Goal: Task Accomplishment & Management: Manage account settings

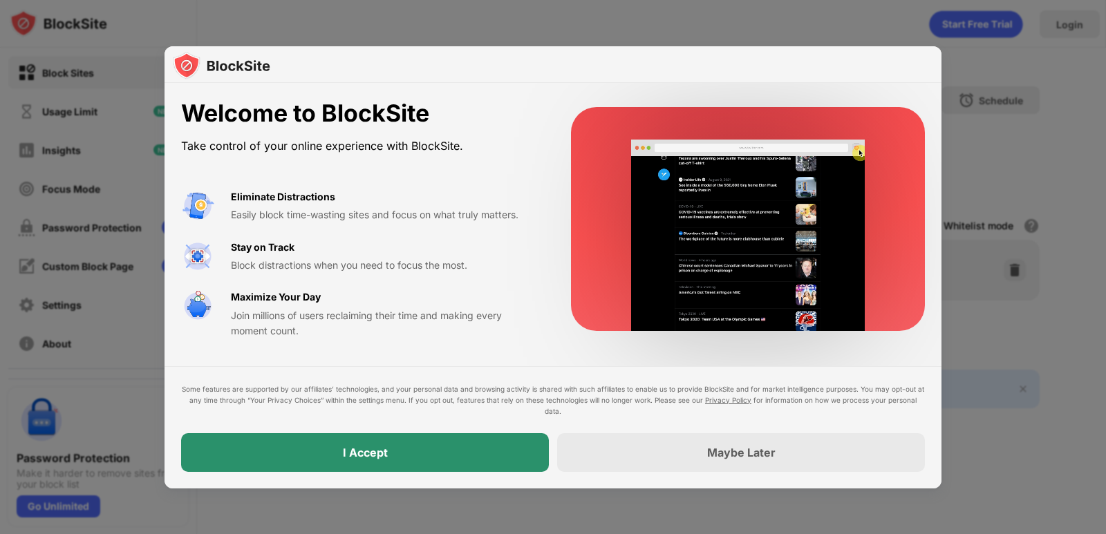
click at [381, 447] on div "I Accept" at bounding box center [365, 453] width 45 height 14
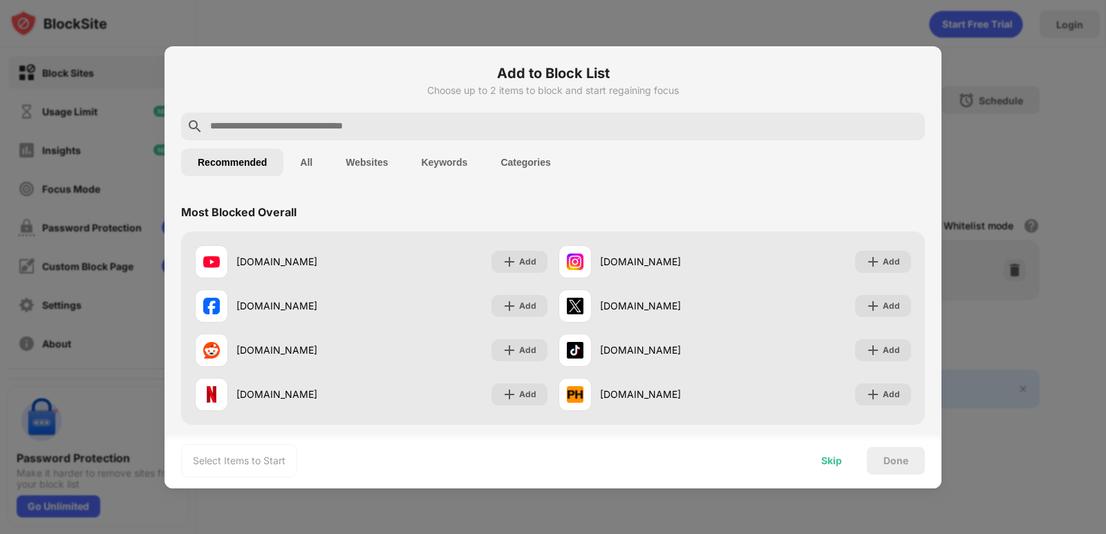
click at [837, 464] on div "Skip" at bounding box center [831, 460] width 21 height 11
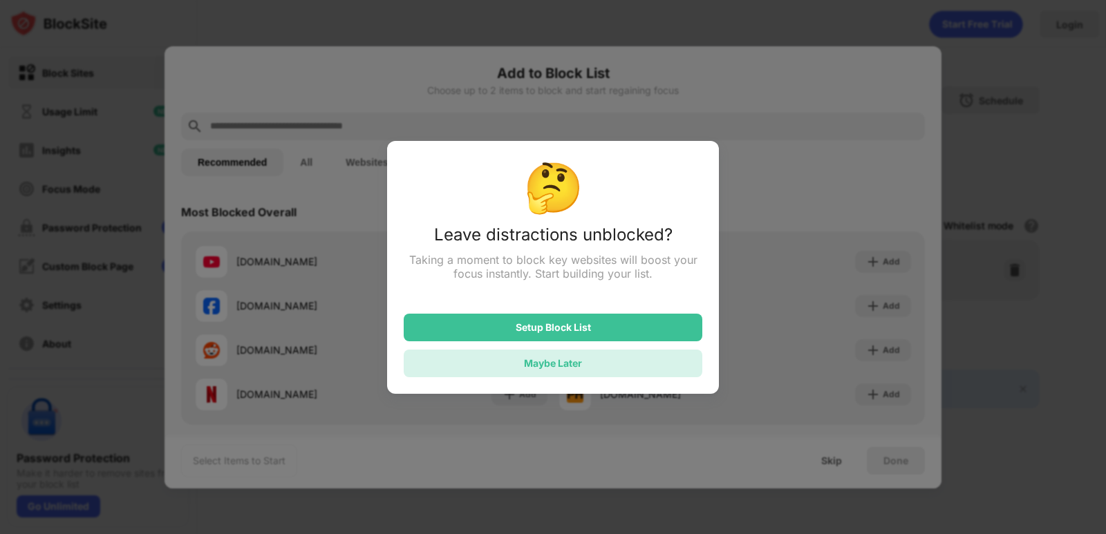
click at [603, 366] on div "Maybe Later" at bounding box center [553, 364] width 298 height 28
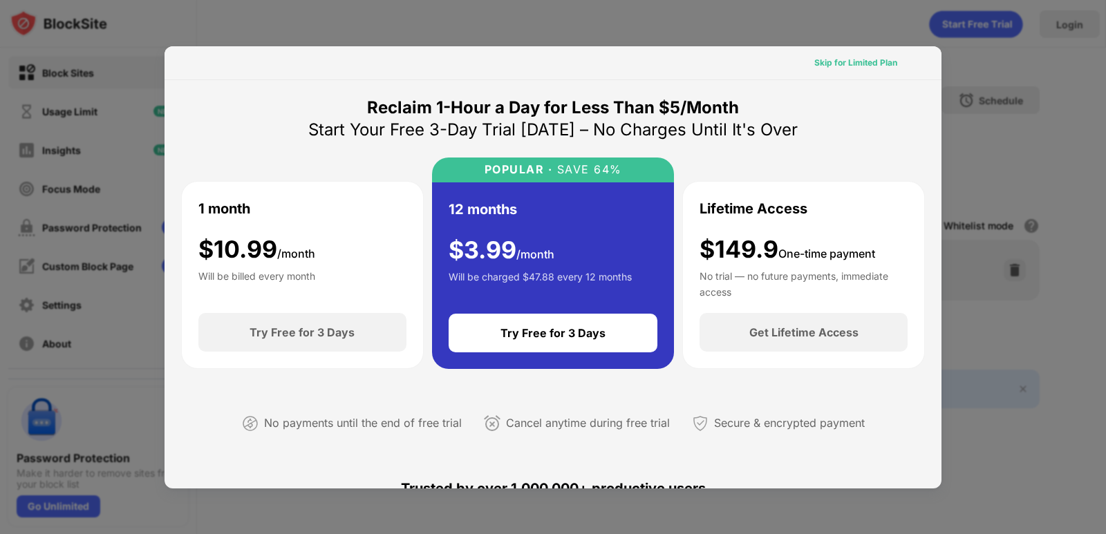
click at [831, 64] on div "Skip for Limited Plan" at bounding box center [855, 63] width 83 height 14
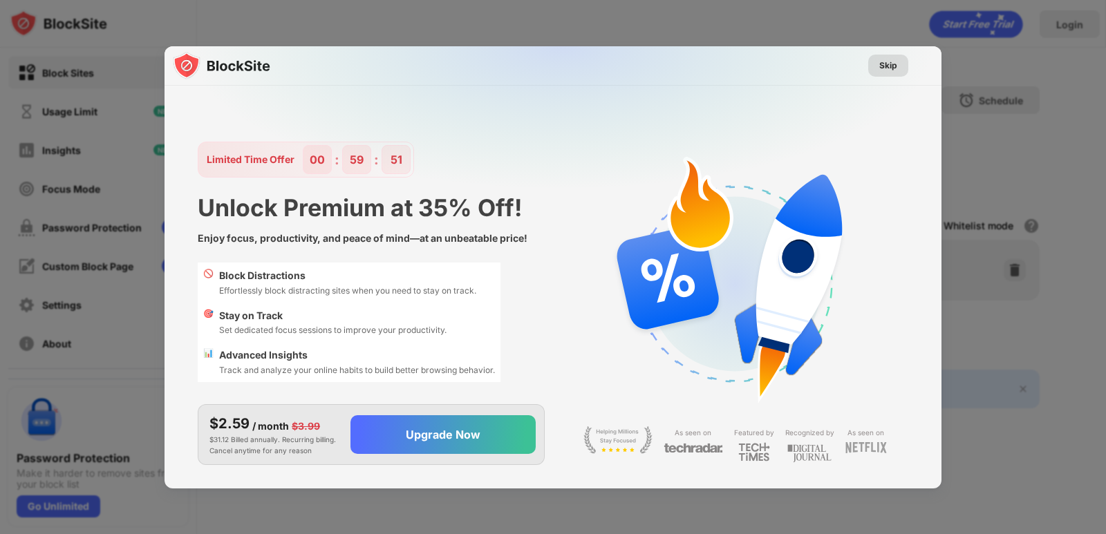
click at [887, 62] on div "Skip" at bounding box center [888, 66] width 18 height 14
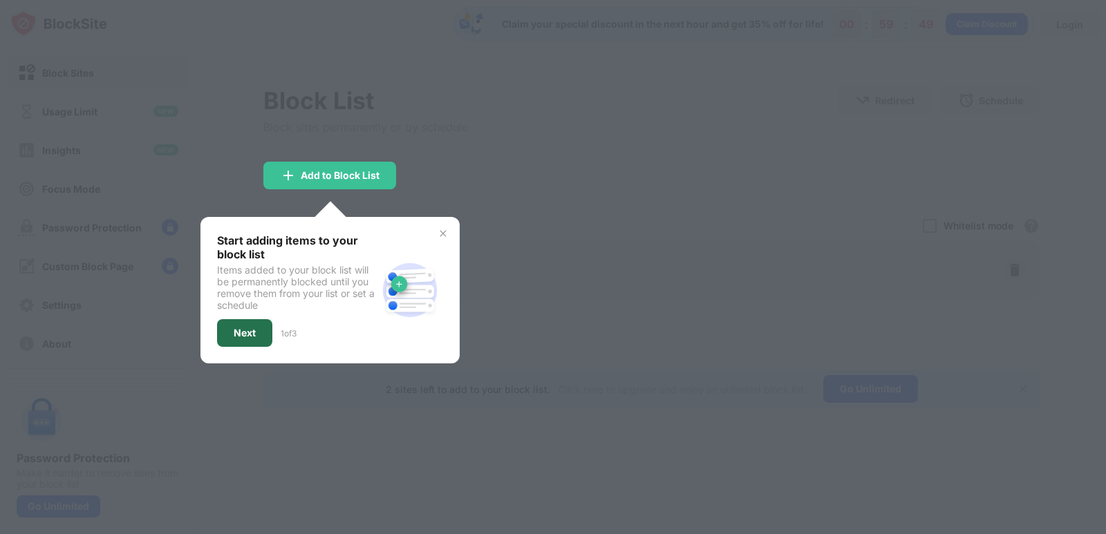
click at [260, 342] on div "Next" at bounding box center [244, 333] width 55 height 28
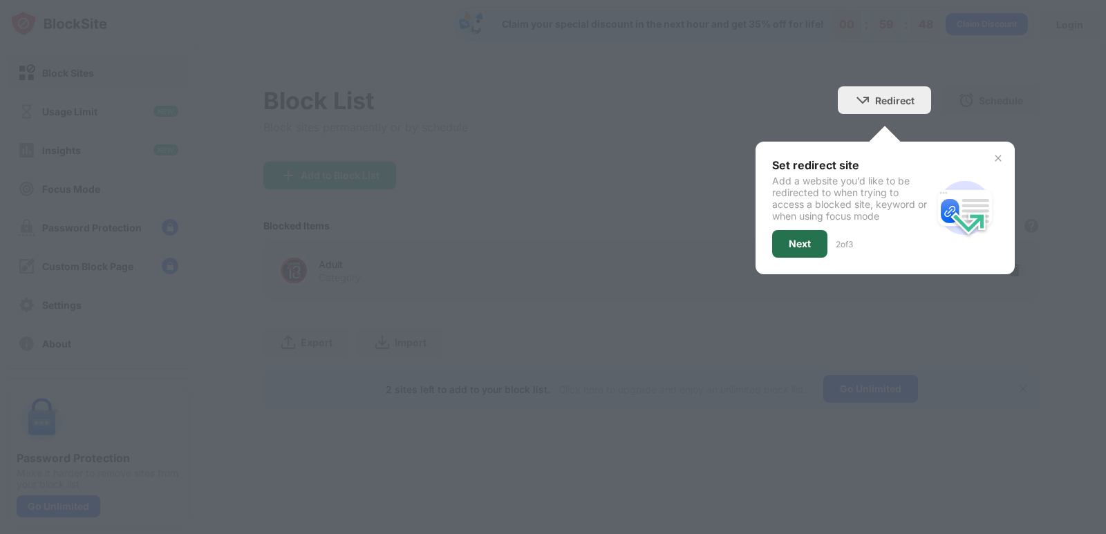
click at [811, 252] on div "Next" at bounding box center [799, 244] width 55 height 28
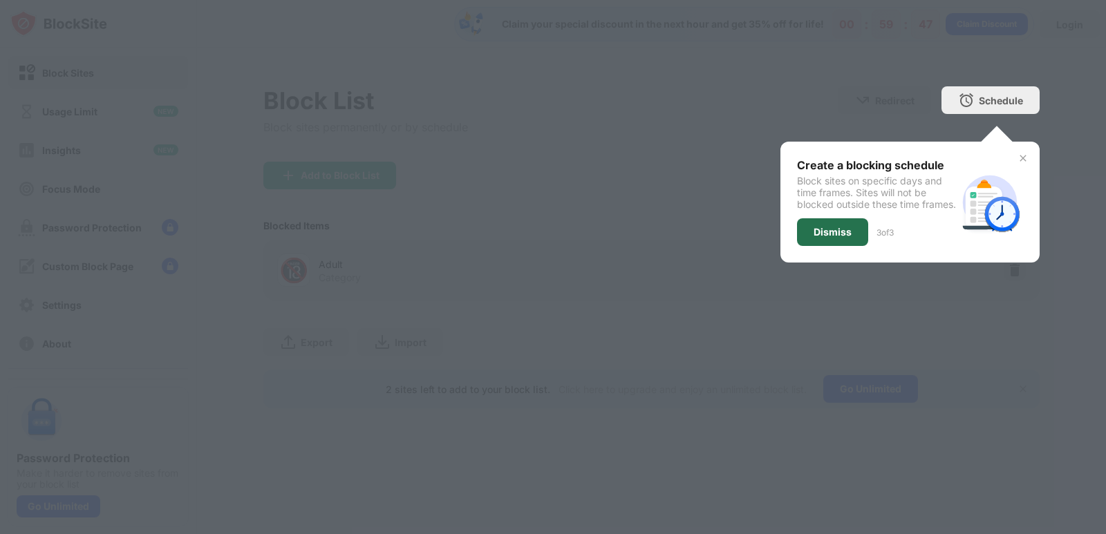
click at [824, 238] on div "Dismiss" at bounding box center [832, 232] width 38 height 11
